Goal: Task Accomplishment & Management: Complete application form

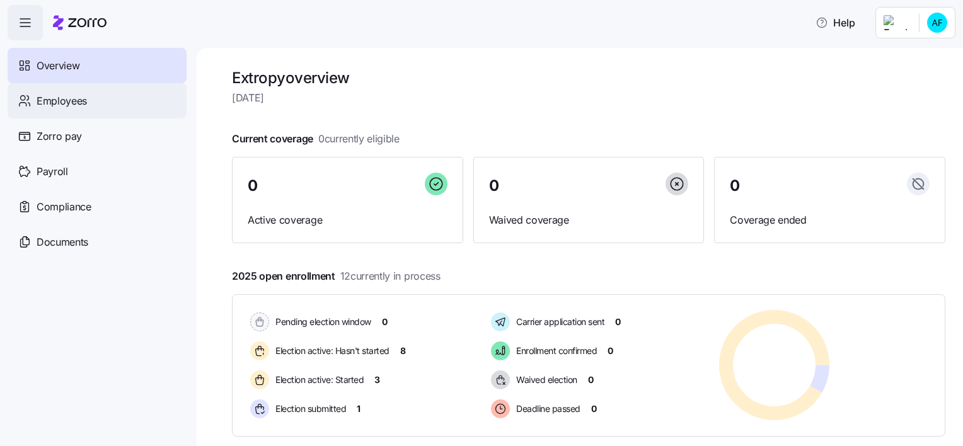
click at [63, 95] on span "Employees" at bounding box center [62, 101] width 50 height 16
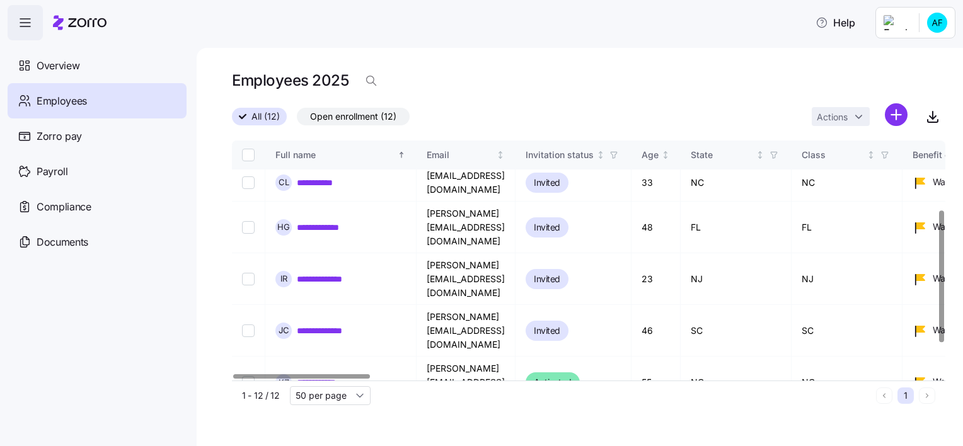
scroll to position [126, 0]
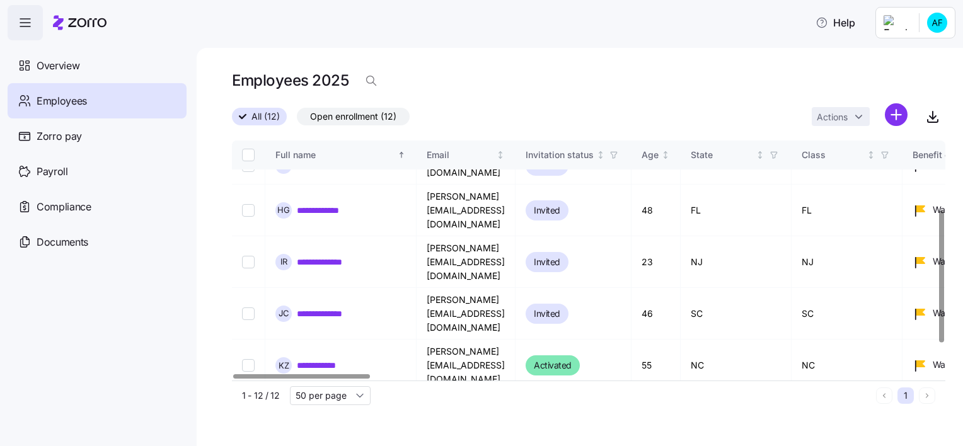
click at [487, 392] on td "[PERSON_NAME][EMAIL_ADDRESS][DOMAIN_NAME]" at bounding box center [465, 418] width 99 height 52
click at [333, 411] on link "**********" at bounding box center [325, 417] width 57 height 13
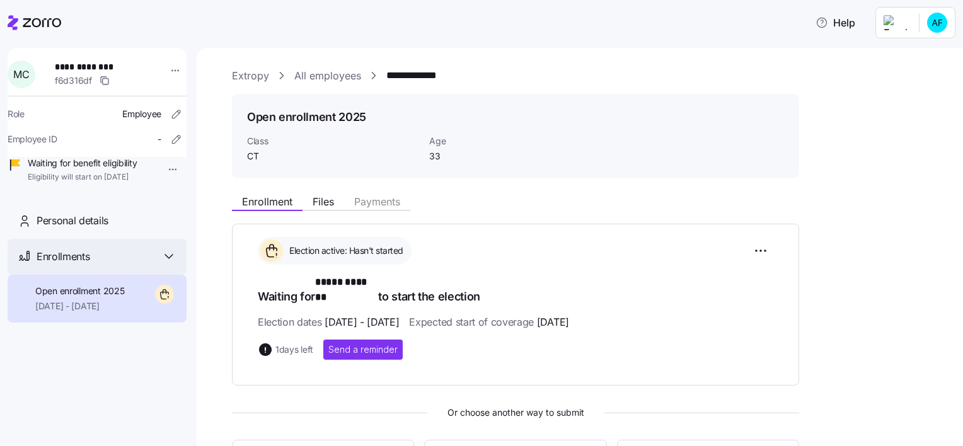
click at [176, 262] on div "Enrollments" at bounding box center [97, 257] width 179 height 36
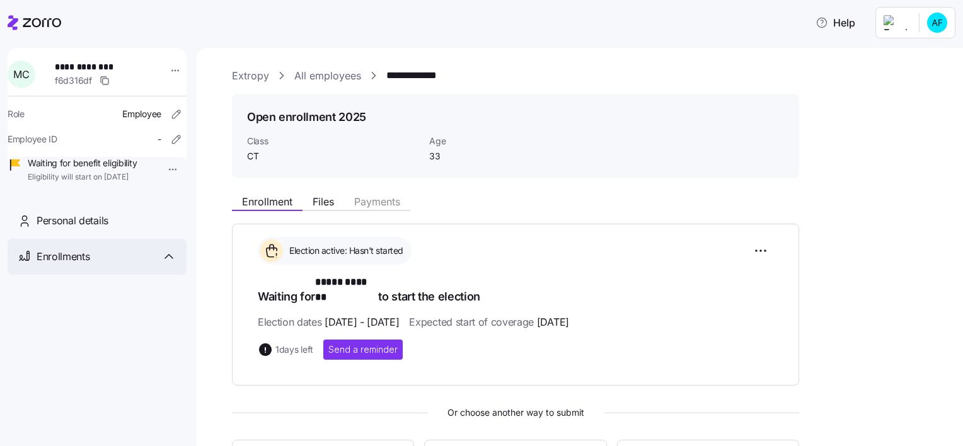
click at [176, 262] on div "Enrollments" at bounding box center [97, 257] width 179 height 36
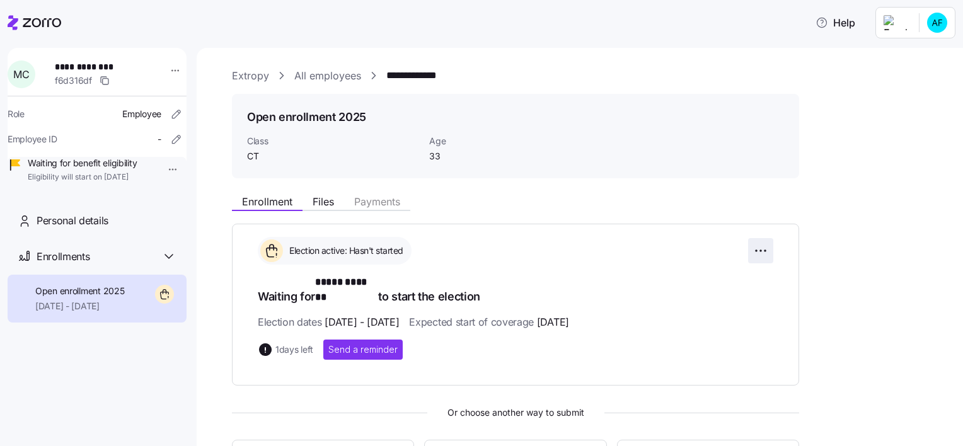
click at [762, 255] on html "**********" at bounding box center [481, 219] width 963 height 438
click at [646, 391] on html "**********" at bounding box center [481, 219] width 963 height 438
click at [764, 246] on html "**********" at bounding box center [481, 219] width 963 height 438
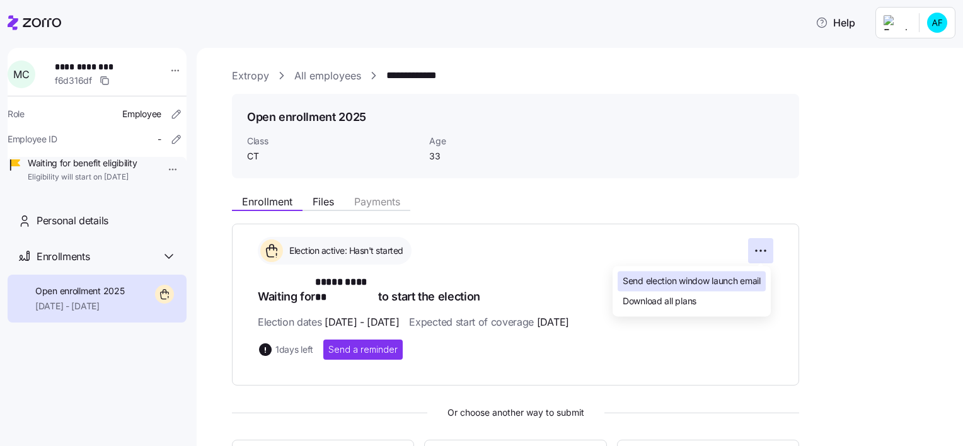
click at [726, 275] on span "Send election window launch email" at bounding box center [691, 281] width 138 height 13
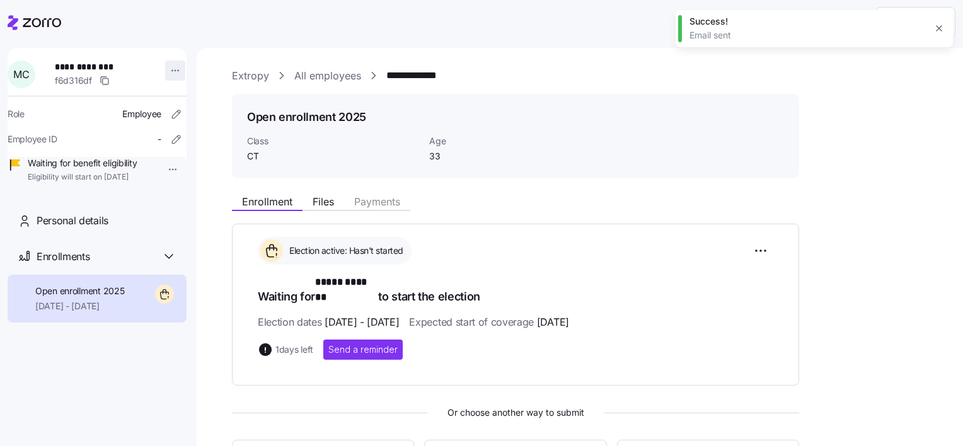
click at [171, 70] on html "**********" at bounding box center [481, 219] width 963 height 438
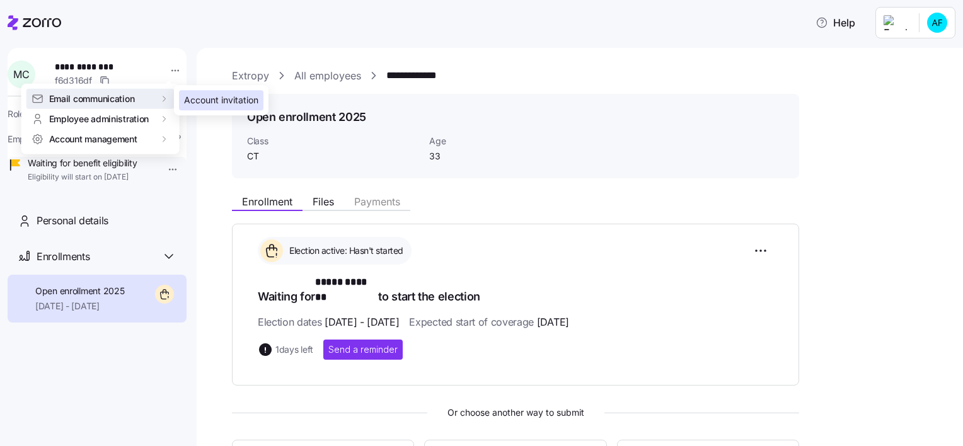
click at [217, 98] on div "Account invitation" at bounding box center [221, 100] width 74 height 14
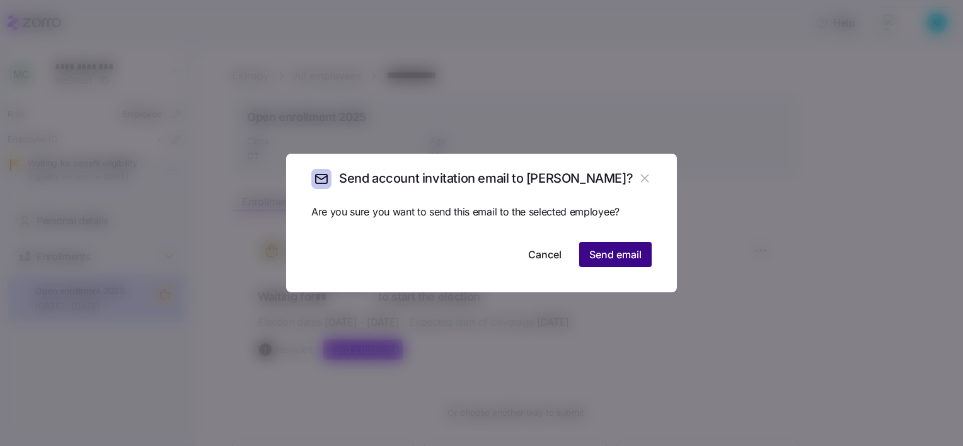
click at [609, 258] on span "Send email" at bounding box center [615, 254] width 52 height 15
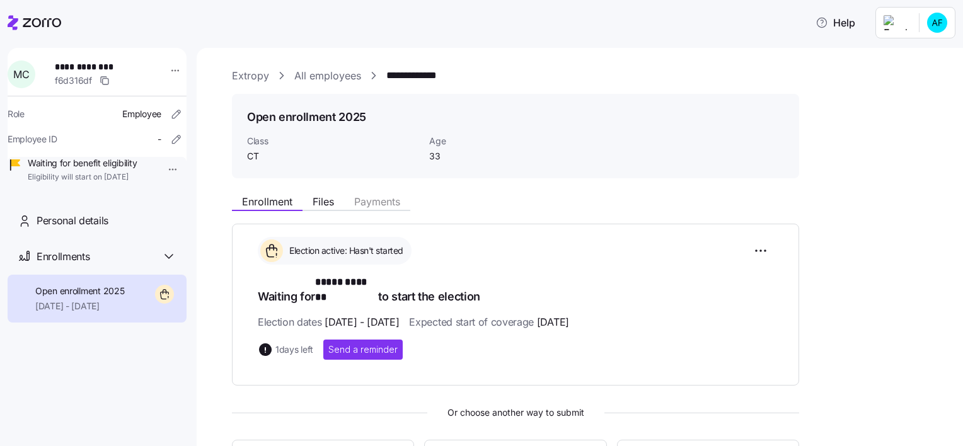
click at [328, 76] on link "All employees" at bounding box center [327, 76] width 67 height 16
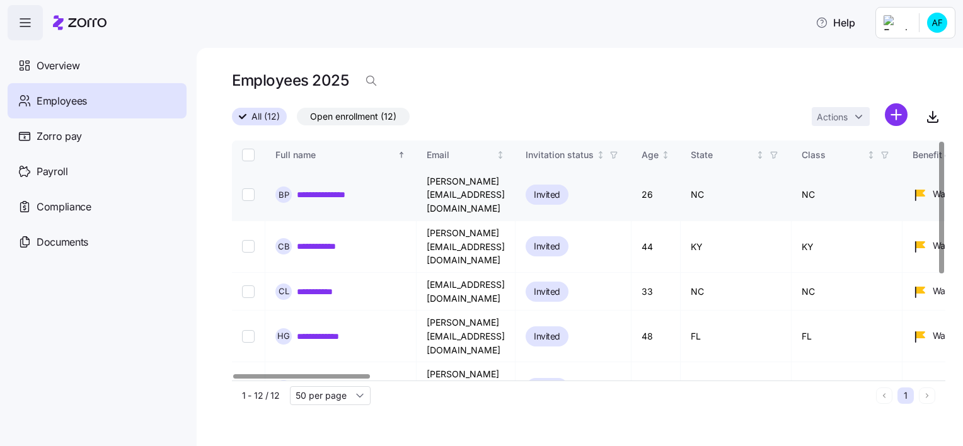
click at [335, 188] on link "**********" at bounding box center [328, 194] width 62 height 13
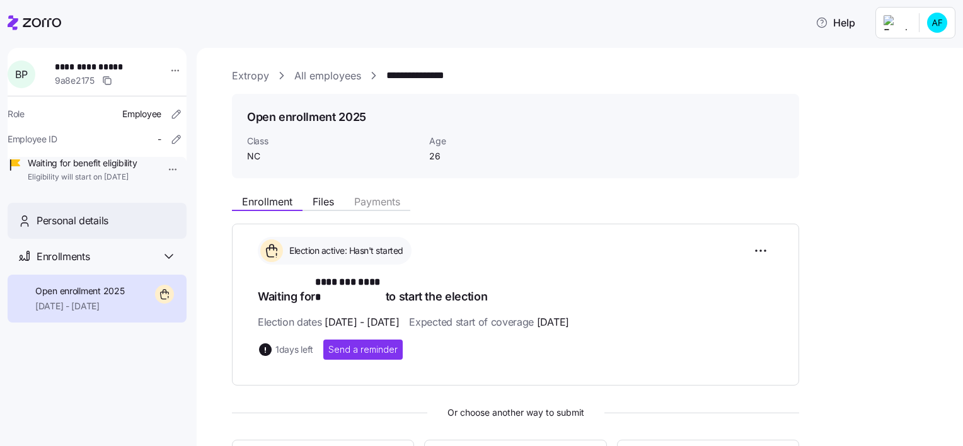
click at [106, 229] on span "Personal details" at bounding box center [73, 221] width 72 height 16
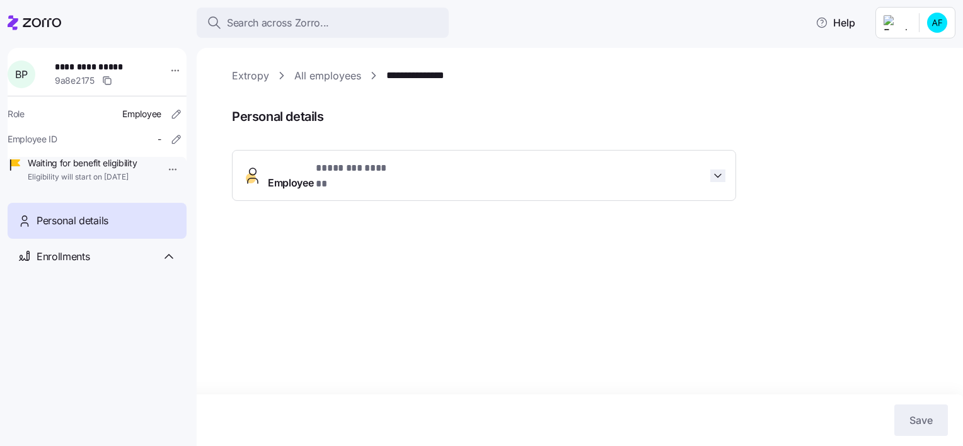
click at [713, 171] on icon "button" at bounding box center [717, 175] width 13 height 13
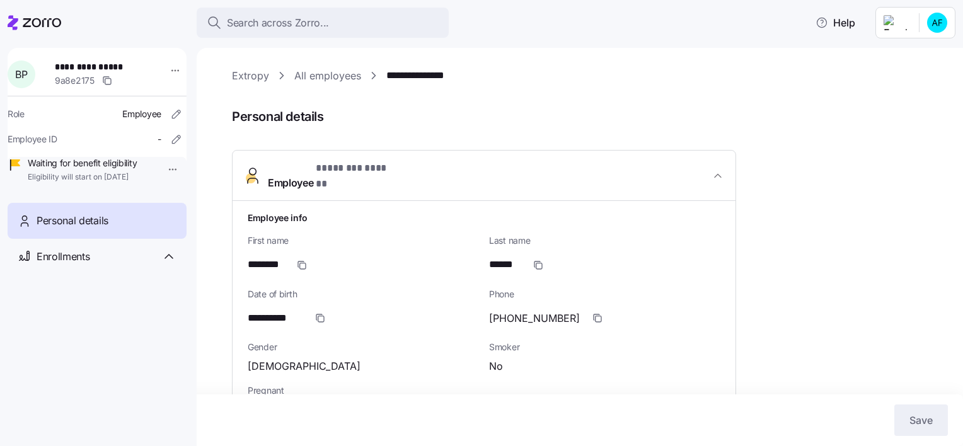
click at [305, 77] on link "All employees" at bounding box center [327, 76] width 67 height 16
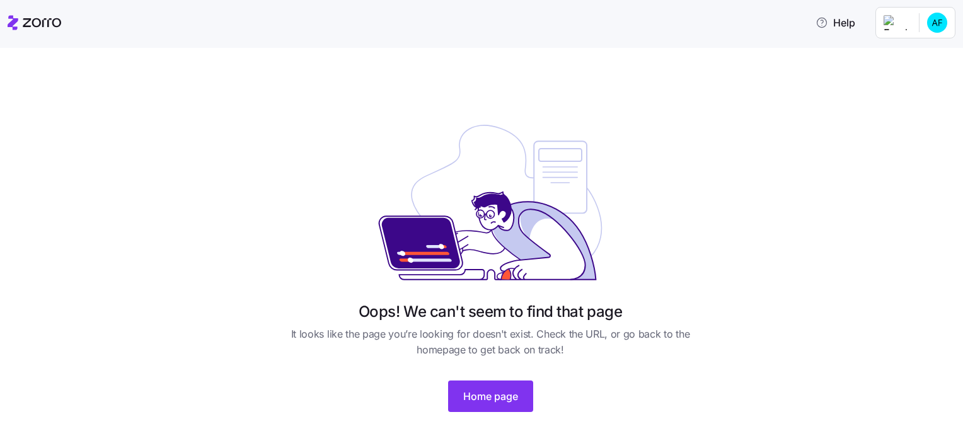
scroll to position [63, 0]
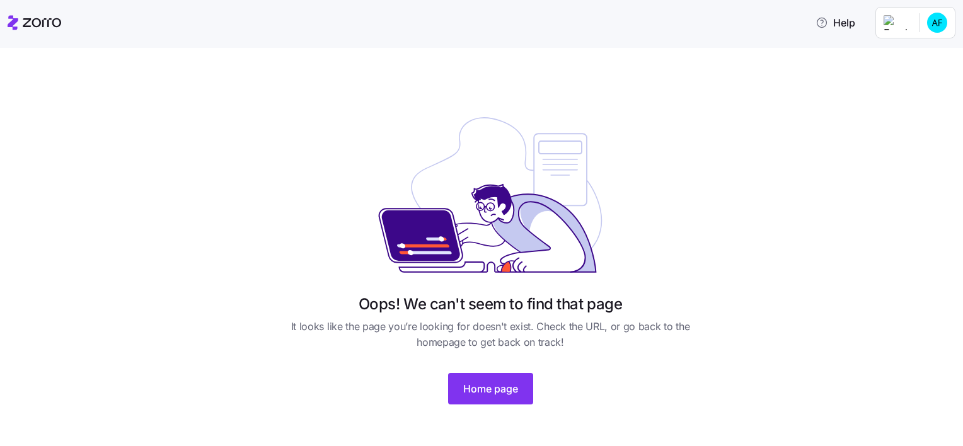
click at [436, 389] on div "Oops! We can't seem to find that page It looks like the page you’re looking for…" at bounding box center [490, 255] width 421 height 299
click at [489, 384] on span "Home page" at bounding box center [490, 388] width 55 height 15
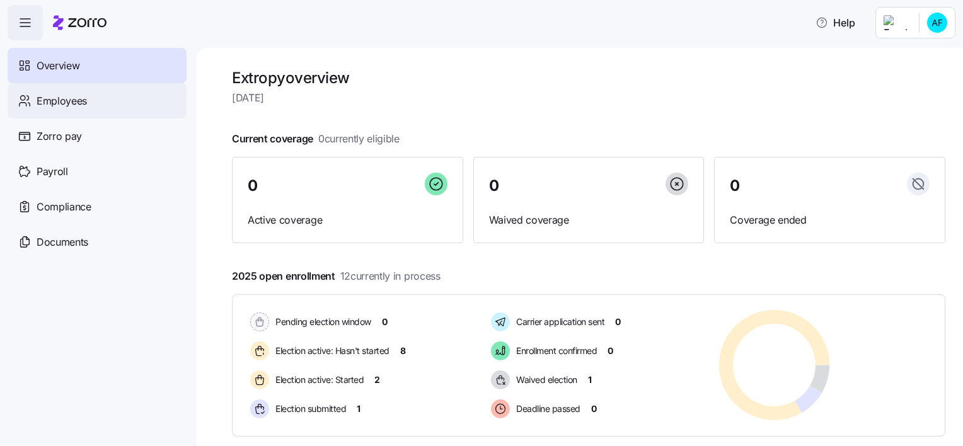
click at [95, 108] on div "Employees" at bounding box center [97, 100] width 179 height 35
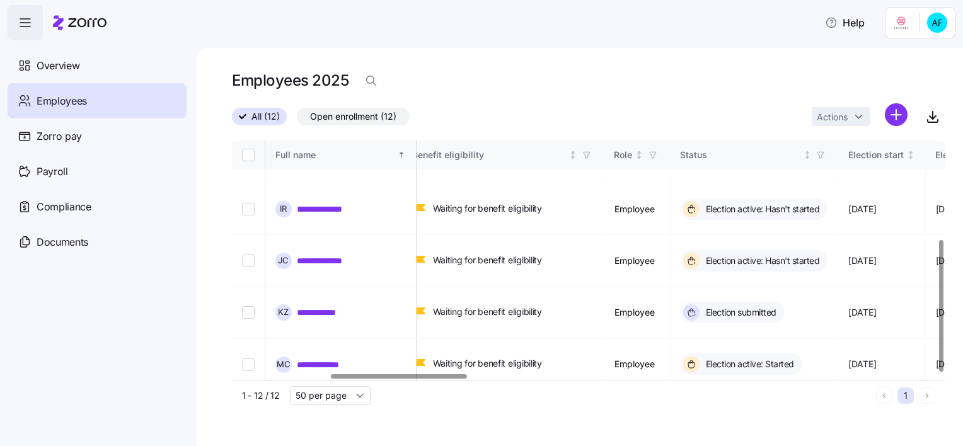
scroll to position [179, 542]
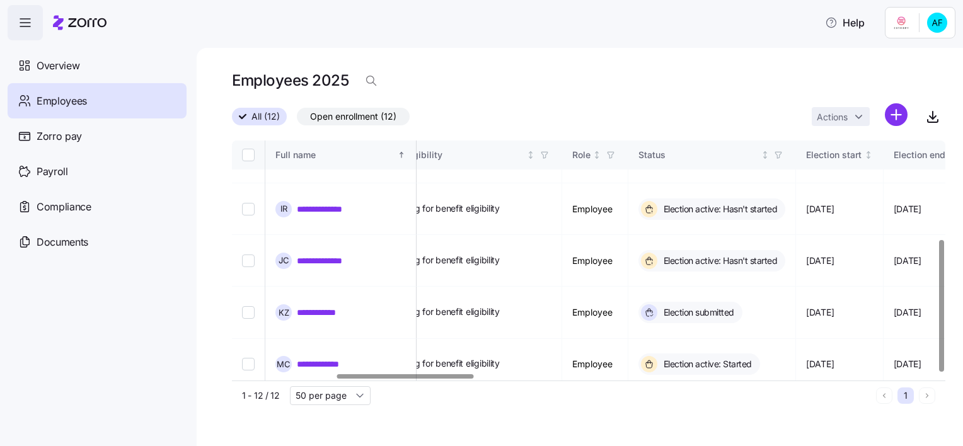
click at [449, 379] on div at bounding box center [405, 376] width 136 height 4
click at [66, 96] on span "Employees" at bounding box center [62, 101] width 50 height 16
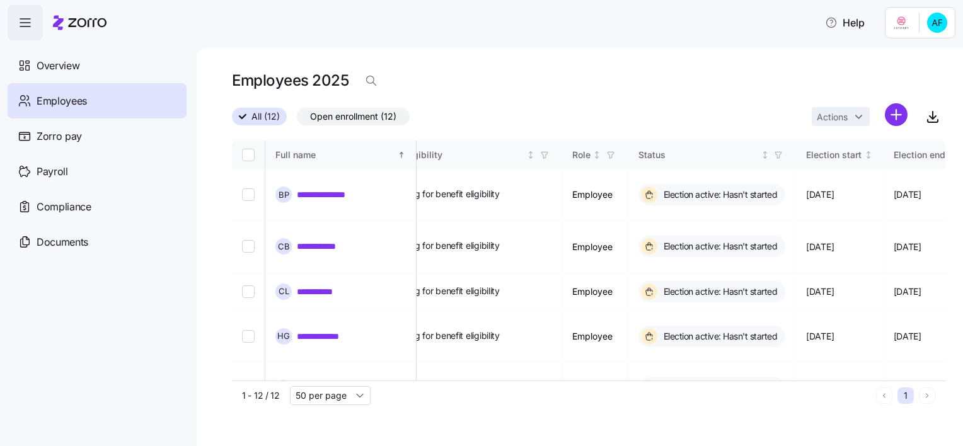
click at [21, 21] on icon "button" at bounding box center [25, 22] width 15 height 15
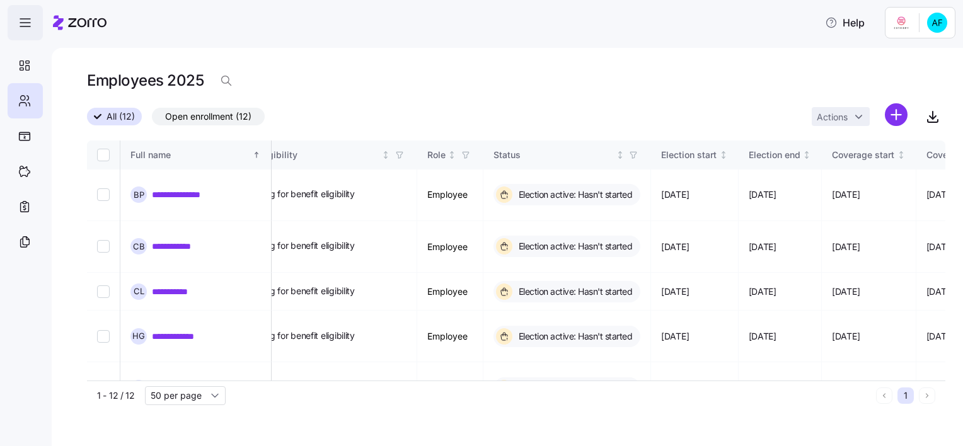
click at [21, 21] on icon "button" at bounding box center [25, 22] width 15 height 15
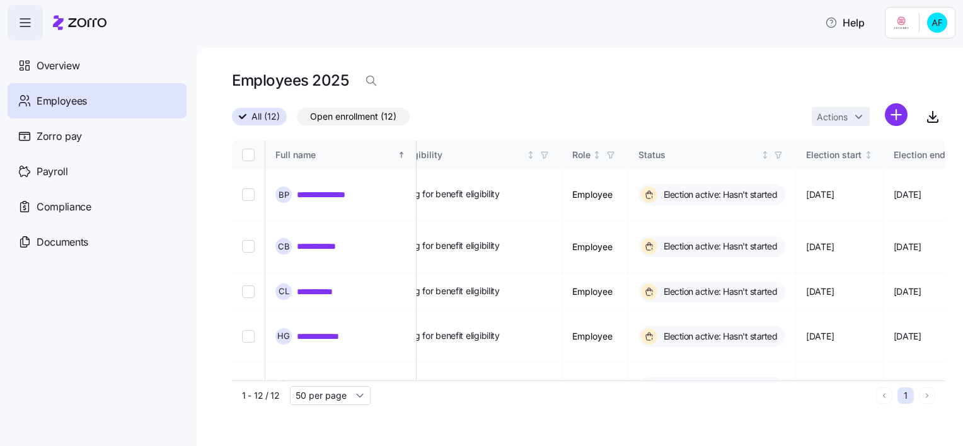
click at [28, 33] on span "button" at bounding box center [25, 23] width 34 height 34
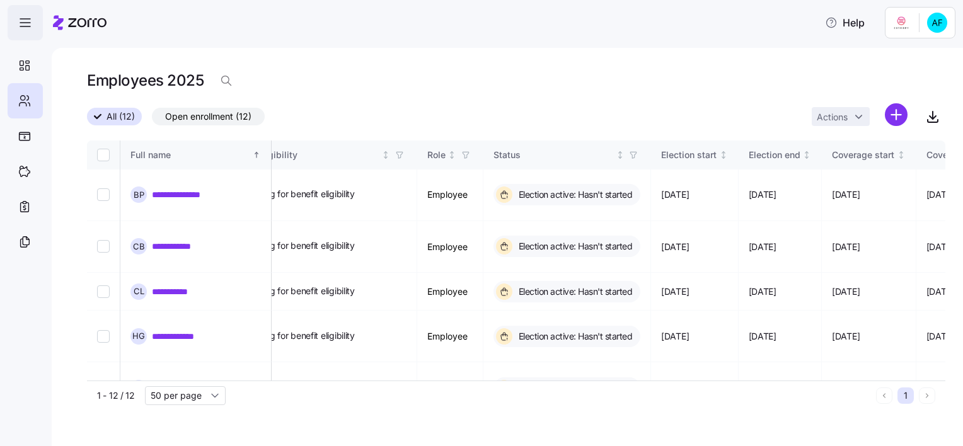
click at [28, 33] on span "button" at bounding box center [25, 23] width 34 height 34
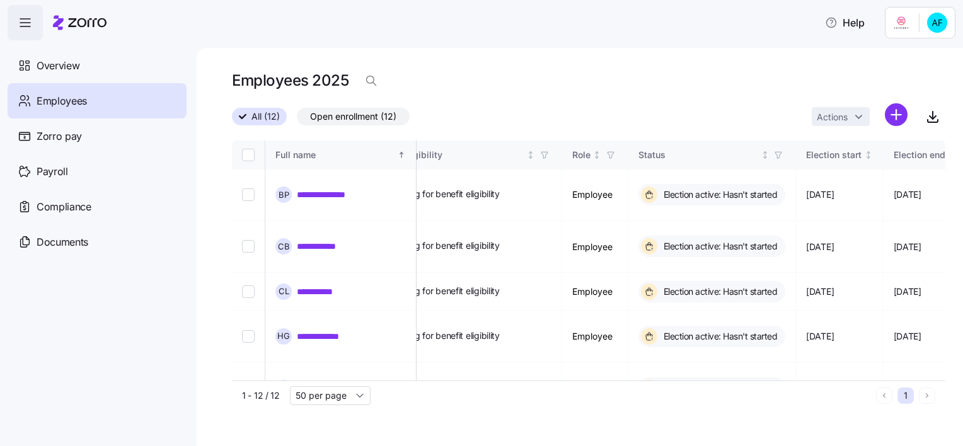
click at [907, 23] on html "**********" at bounding box center [481, 219] width 963 height 438
click at [905, 76] on div "Company setup" at bounding box center [903, 77] width 83 height 14
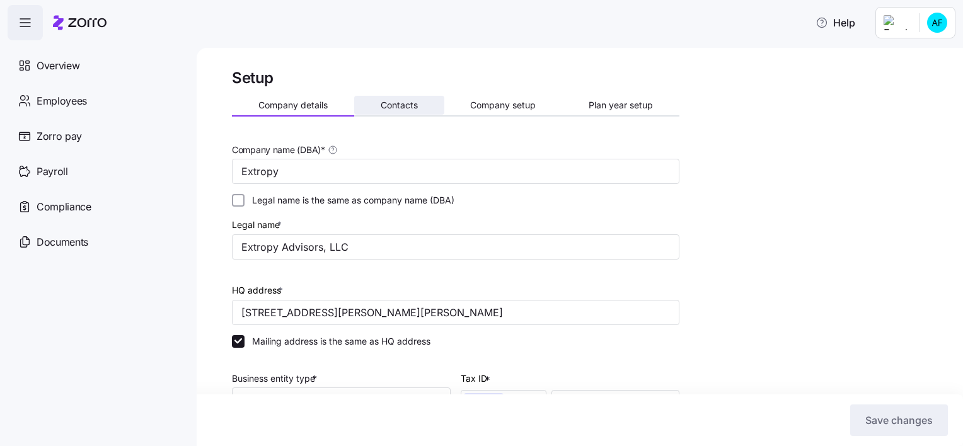
click at [401, 98] on button "Contacts" at bounding box center [399, 105] width 90 height 19
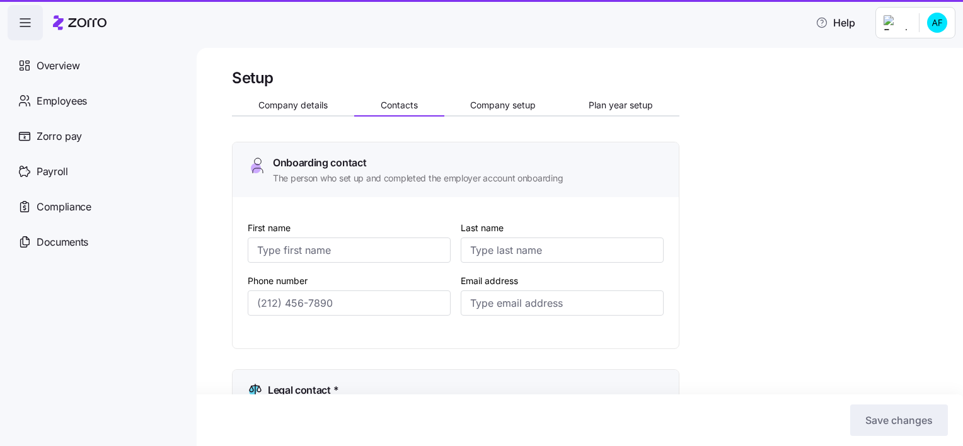
type input "April"
type input "Franklin"
type input "afranklin@hranew.com"
type input "Ravit"
type input "Gutman"
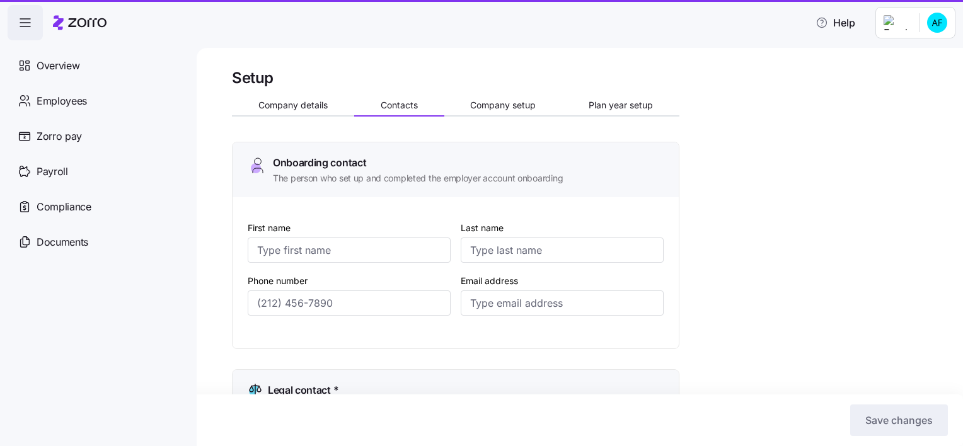
type input "[EMAIL_ADDRESS][DOMAIN_NAME]"
type input "April"
type input "Franklin"
type input "afranklin@hranew.com"
type input "Meilyn"
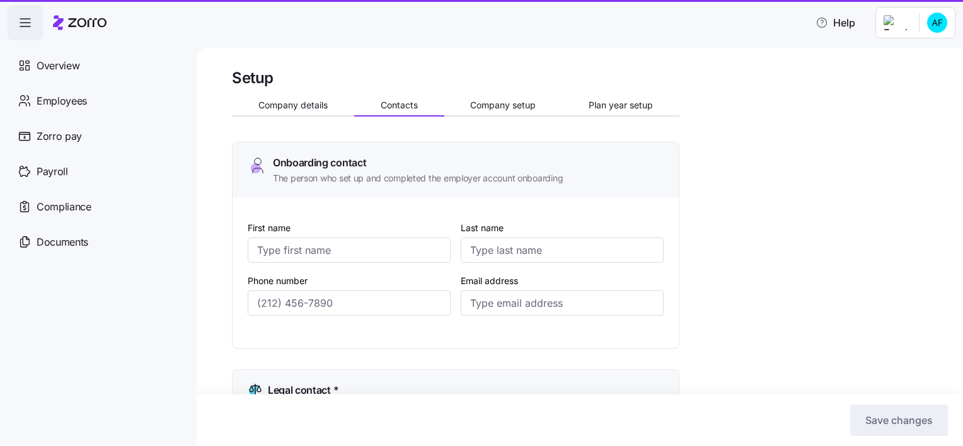
type input "Callego"
type input "mei@myomnifi.com"
type input "(443) 279-6246"
type input "(239) 961-5916"
type input "(443) 279-6246"
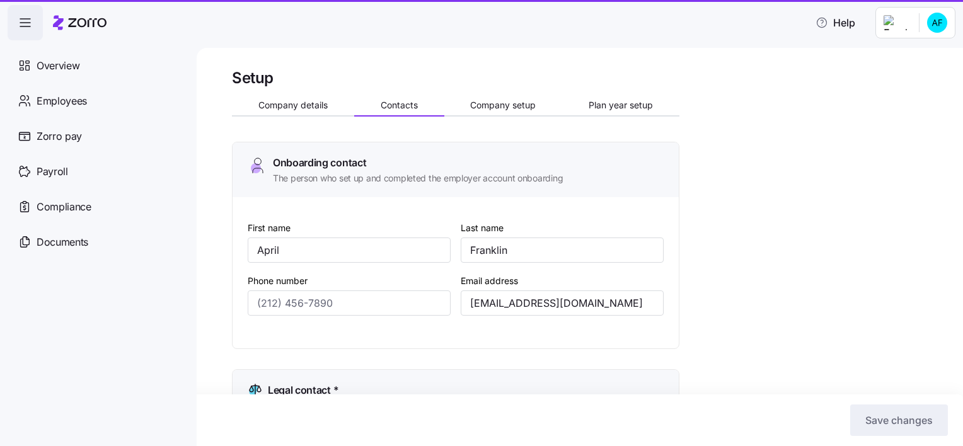
type input "(305) 402-4121"
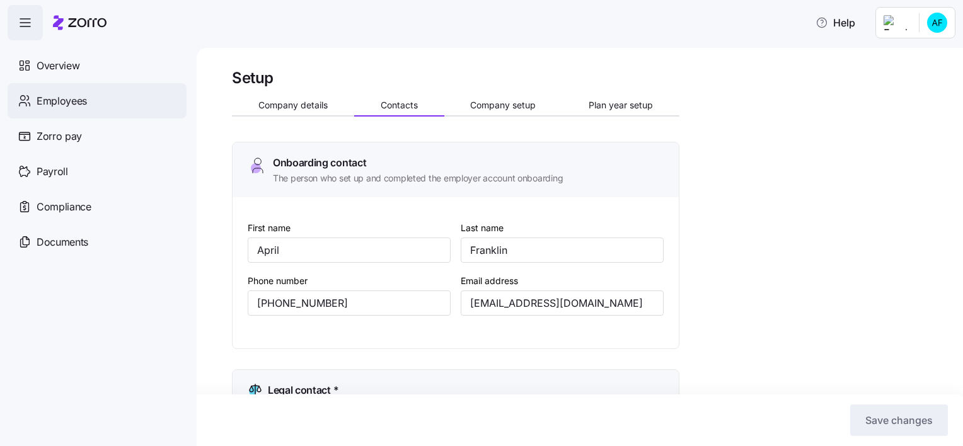
click at [105, 94] on div "Employees" at bounding box center [97, 100] width 179 height 35
